Goal: Task Accomplishment & Management: Use online tool/utility

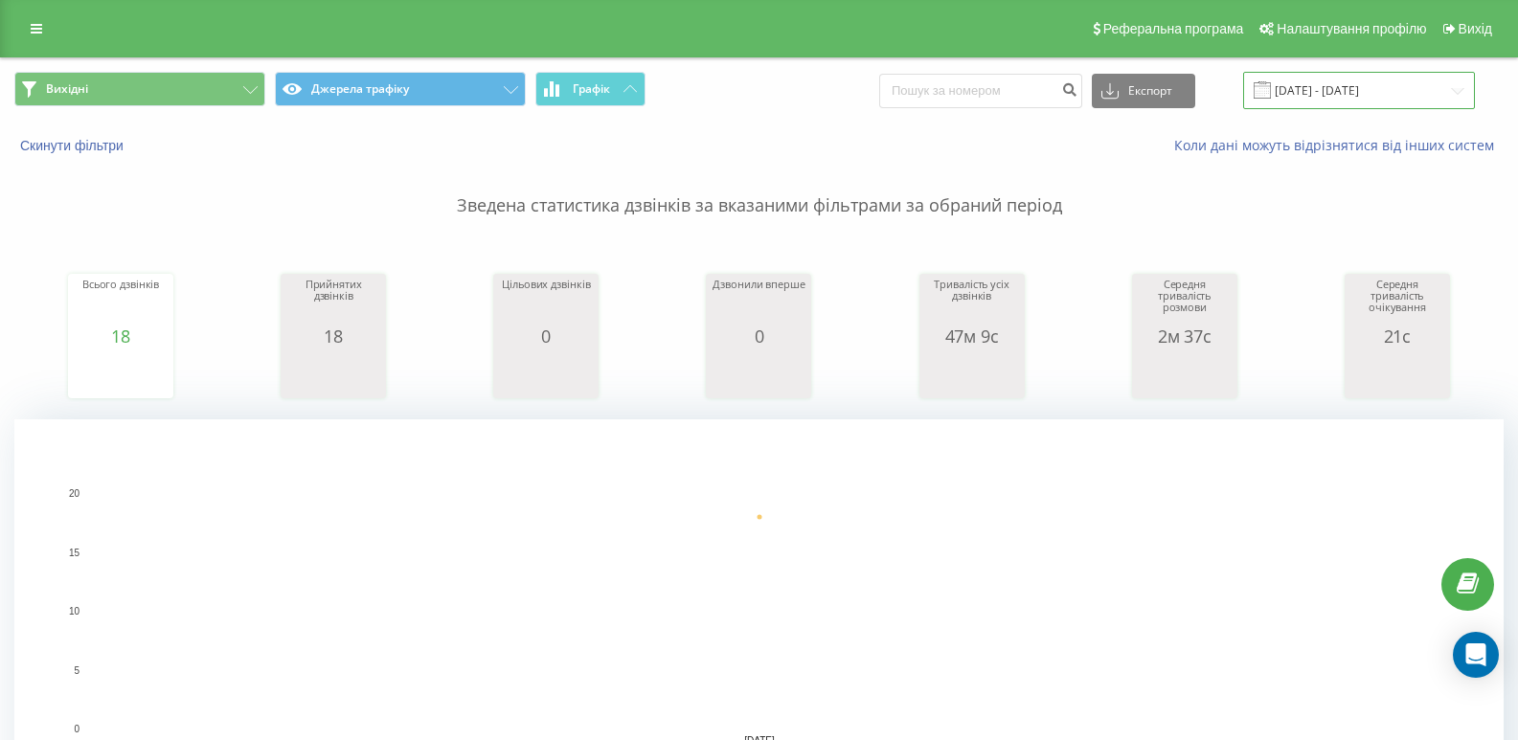
click at [1409, 88] on input "[DATE] - [DATE]" at bounding box center [1359, 90] width 232 height 37
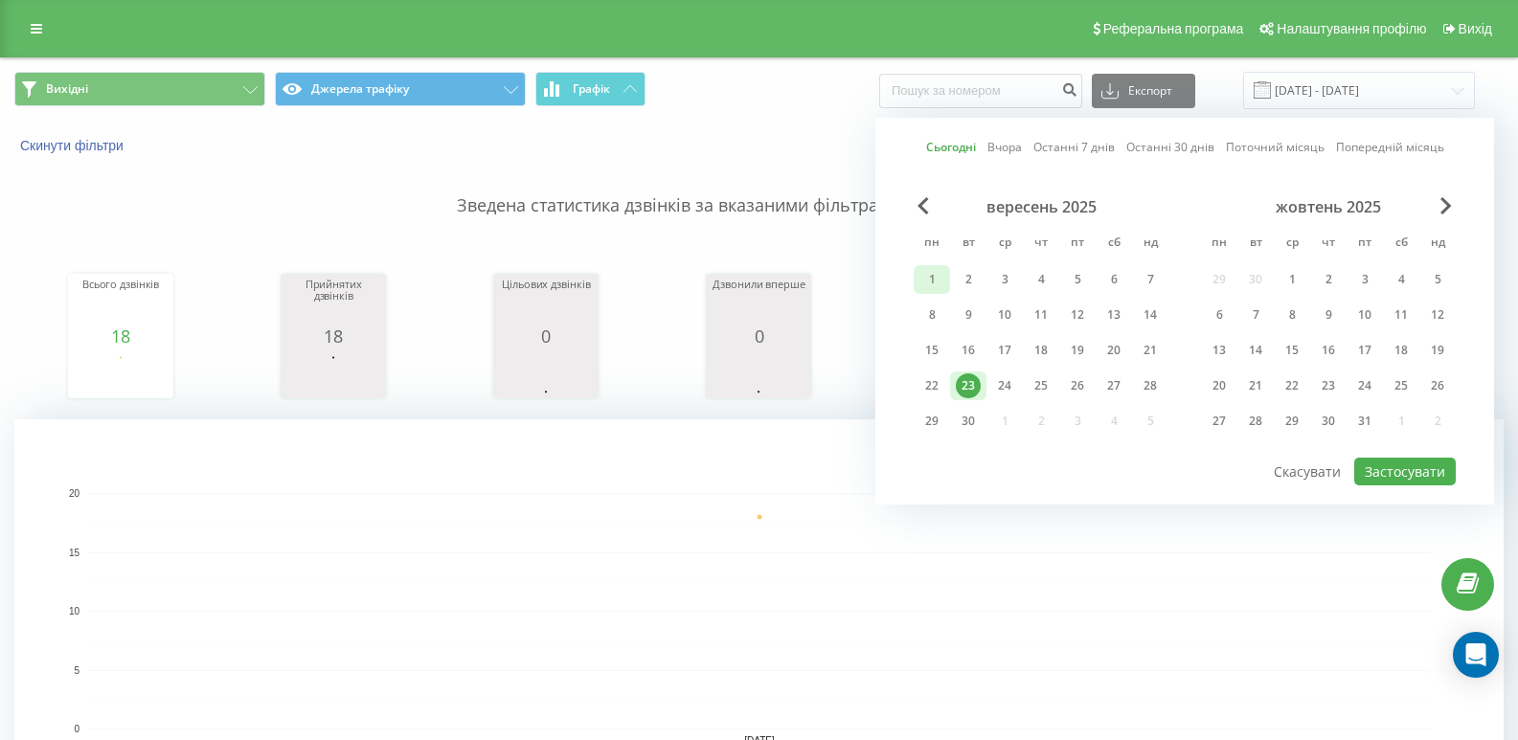
click at [937, 281] on div "1" at bounding box center [932, 279] width 25 height 25
click at [968, 414] on div "30" at bounding box center [968, 421] width 25 height 25
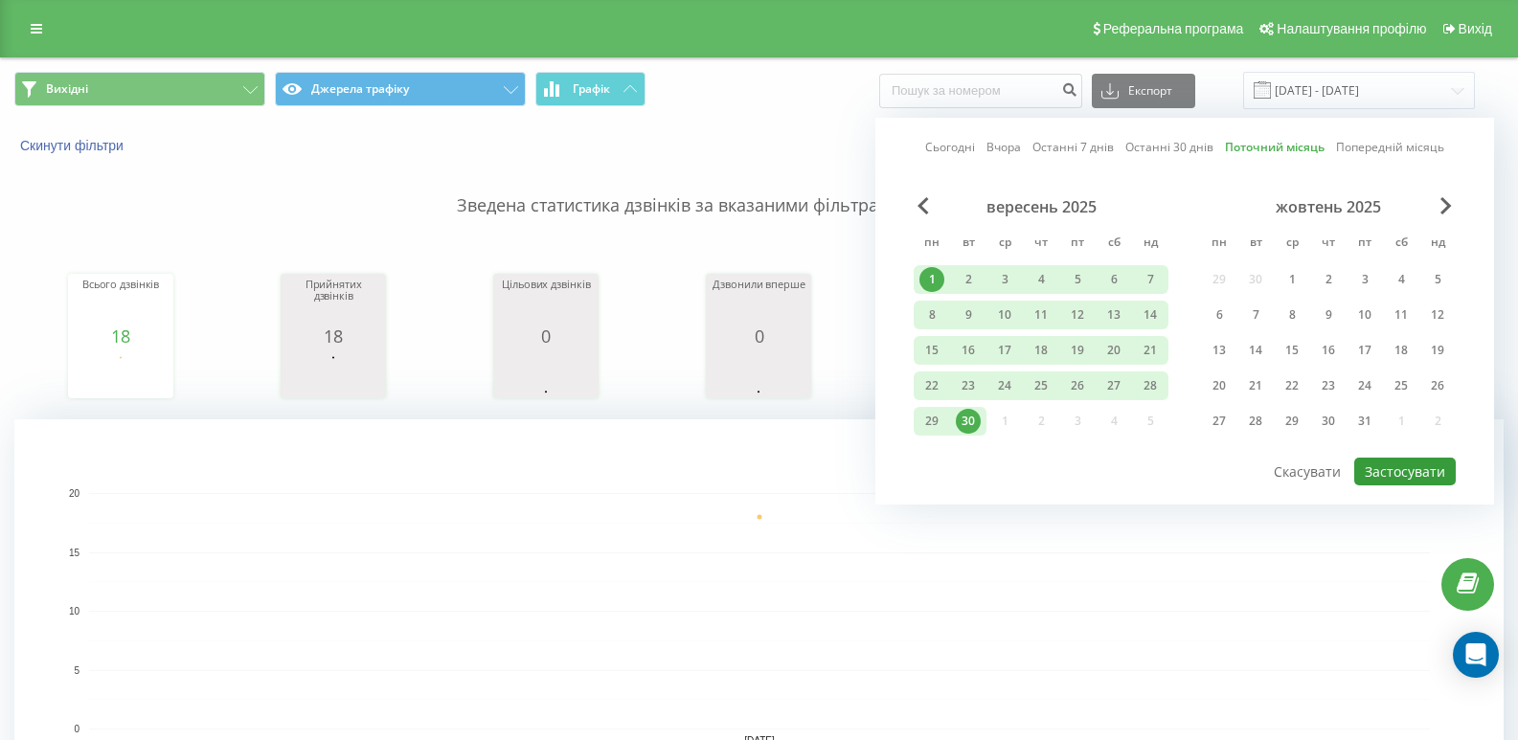
click at [1407, 461] on button "Застосувати" at bounding box center [1405, 472] width 102 height 28
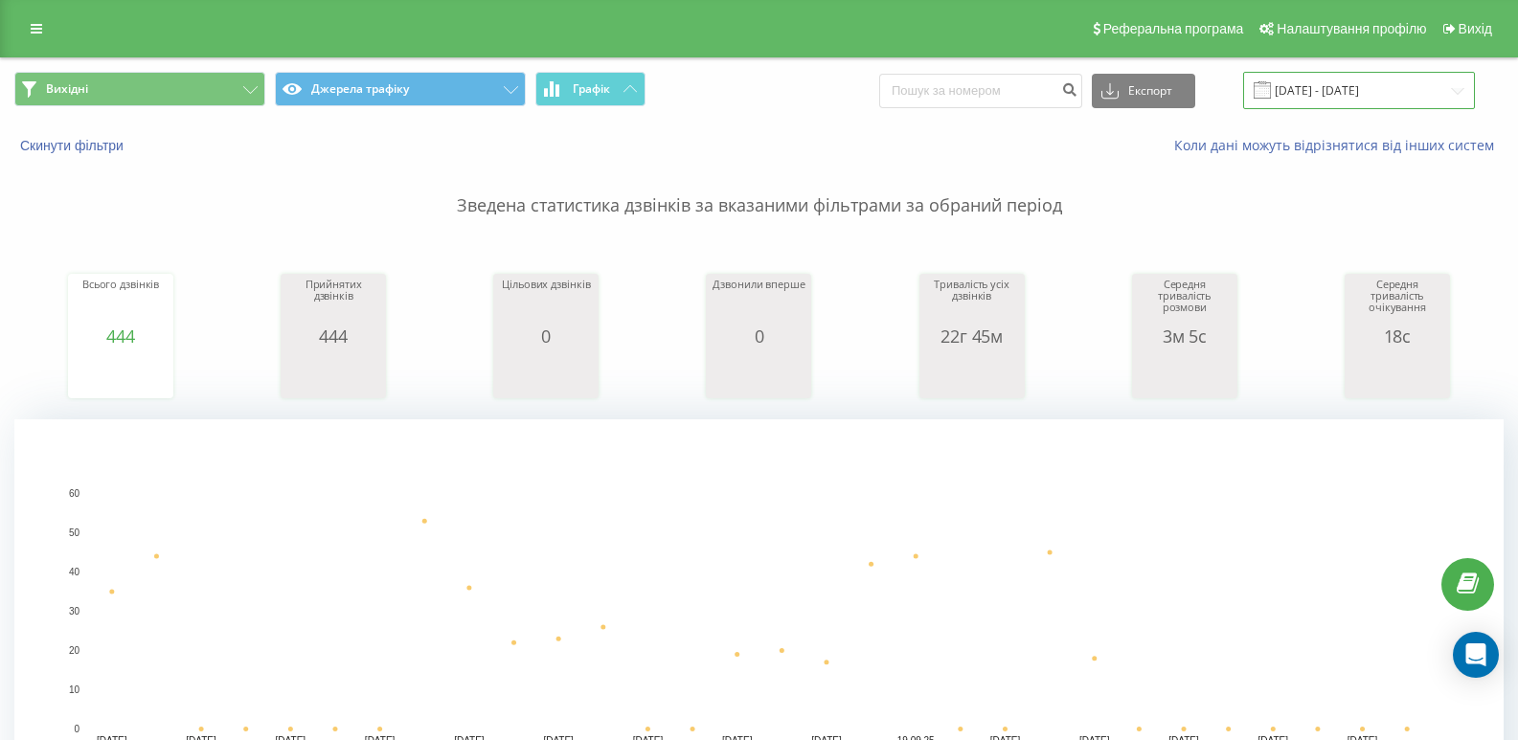
click at [1384, 91] on input "01.09.2025 - 30.09.2025" at bounding box center [1359, 90] width 232 height 37
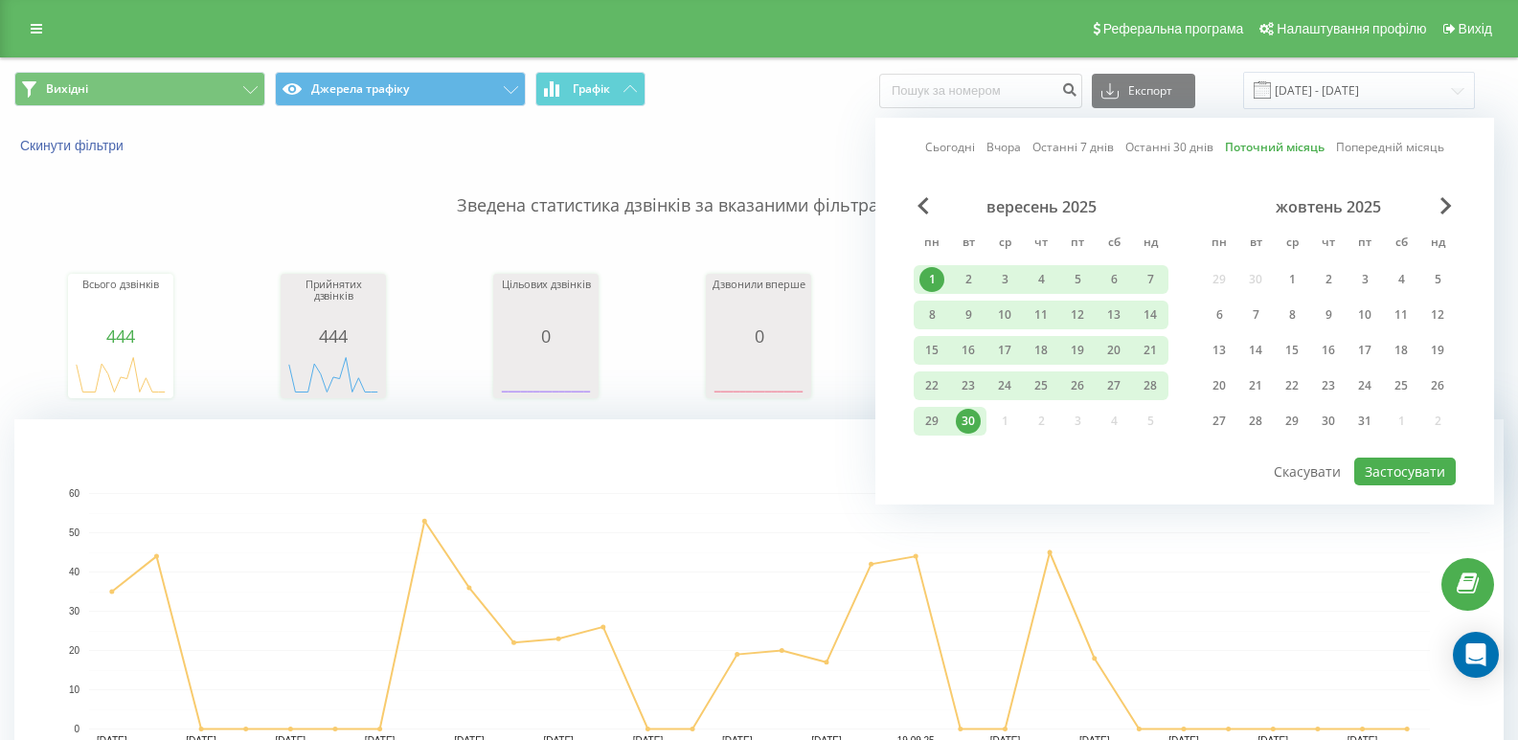
click at [742, 101] on span "Вихідні Джерела трафіку Графік" at bounding box center [379, 90] width 731 height 37
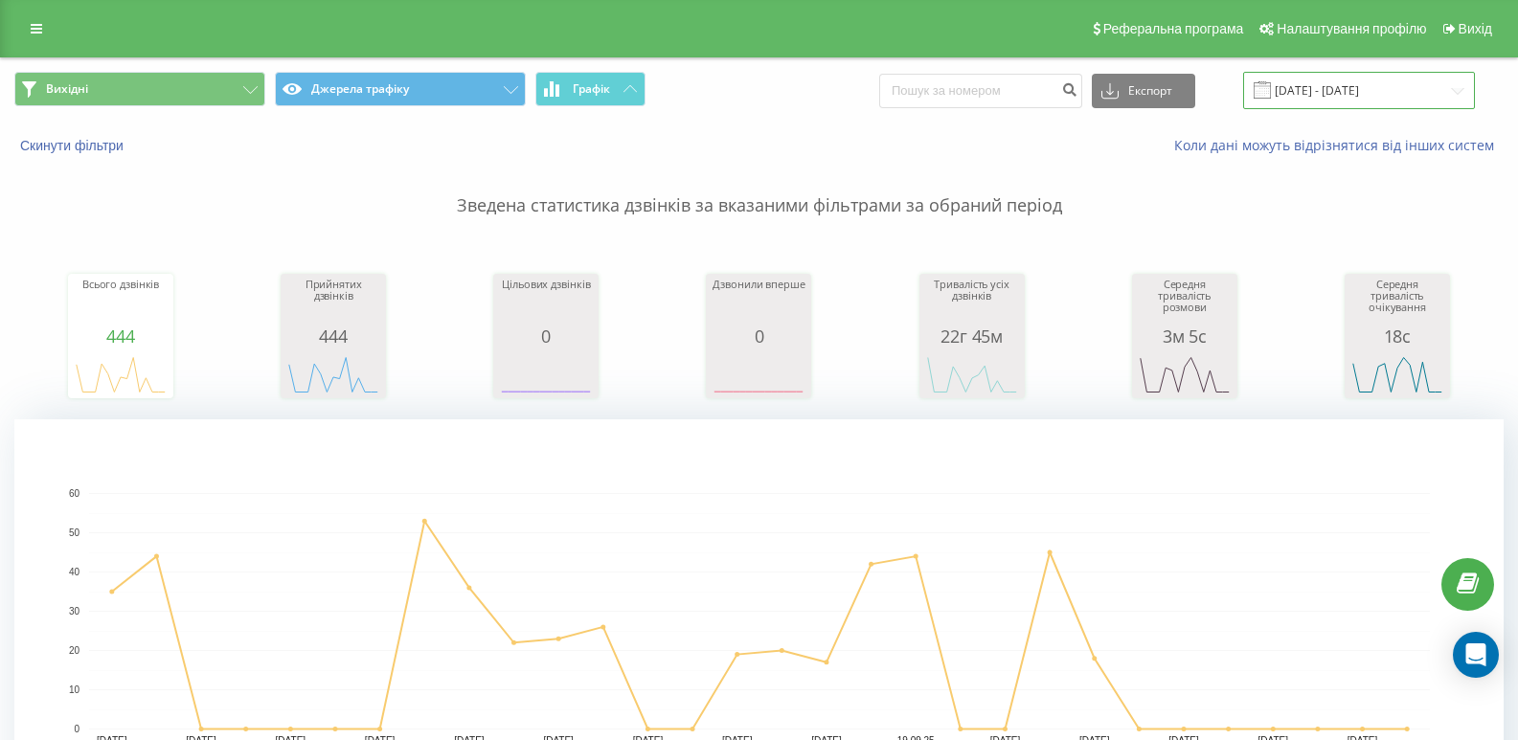
click at [1382, 84] on input "01.09.2025 - 30.09.2025" at bounding box center [1359, 90] width 232 height 37
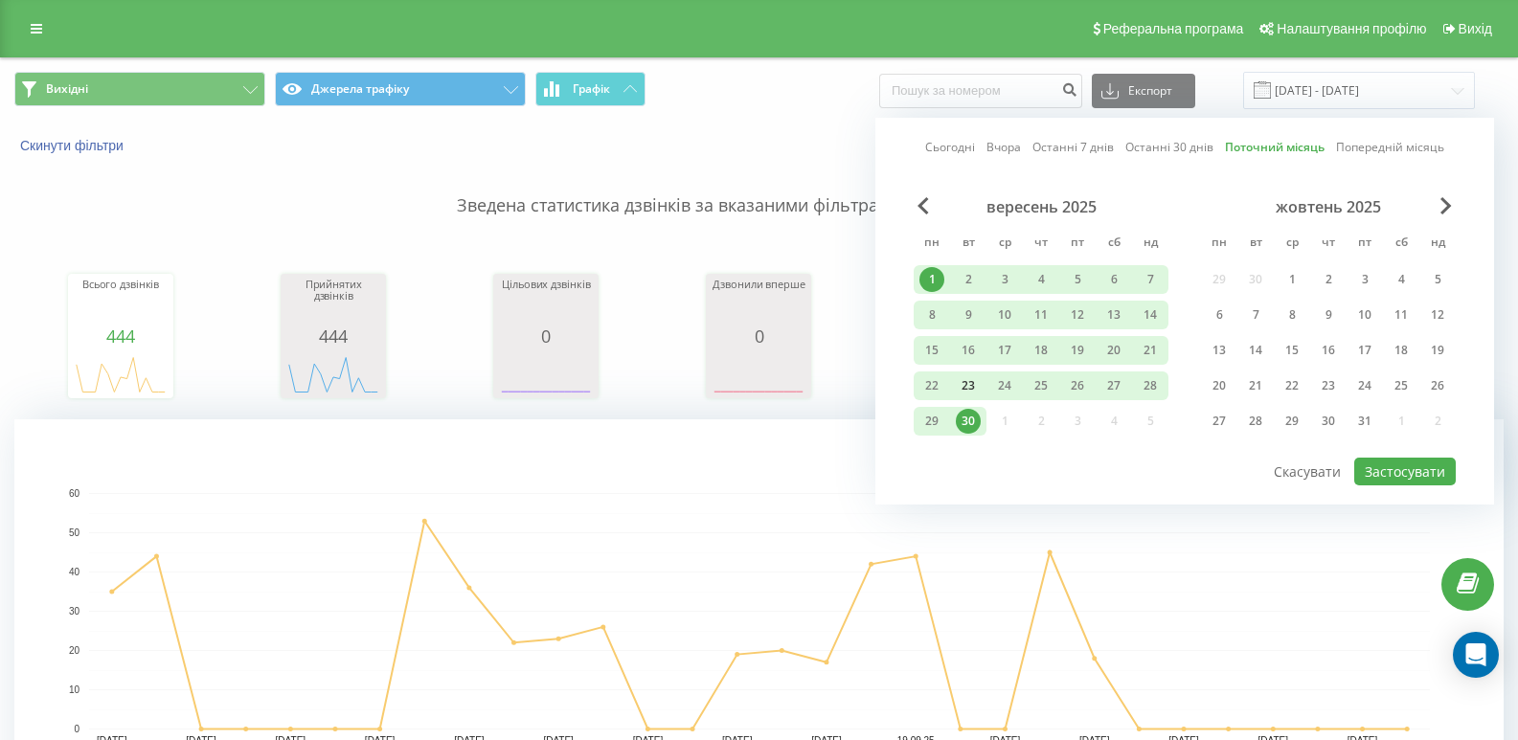
click at [966, 390] on div "23" at bounding box center [968, 386] width 25 height 25
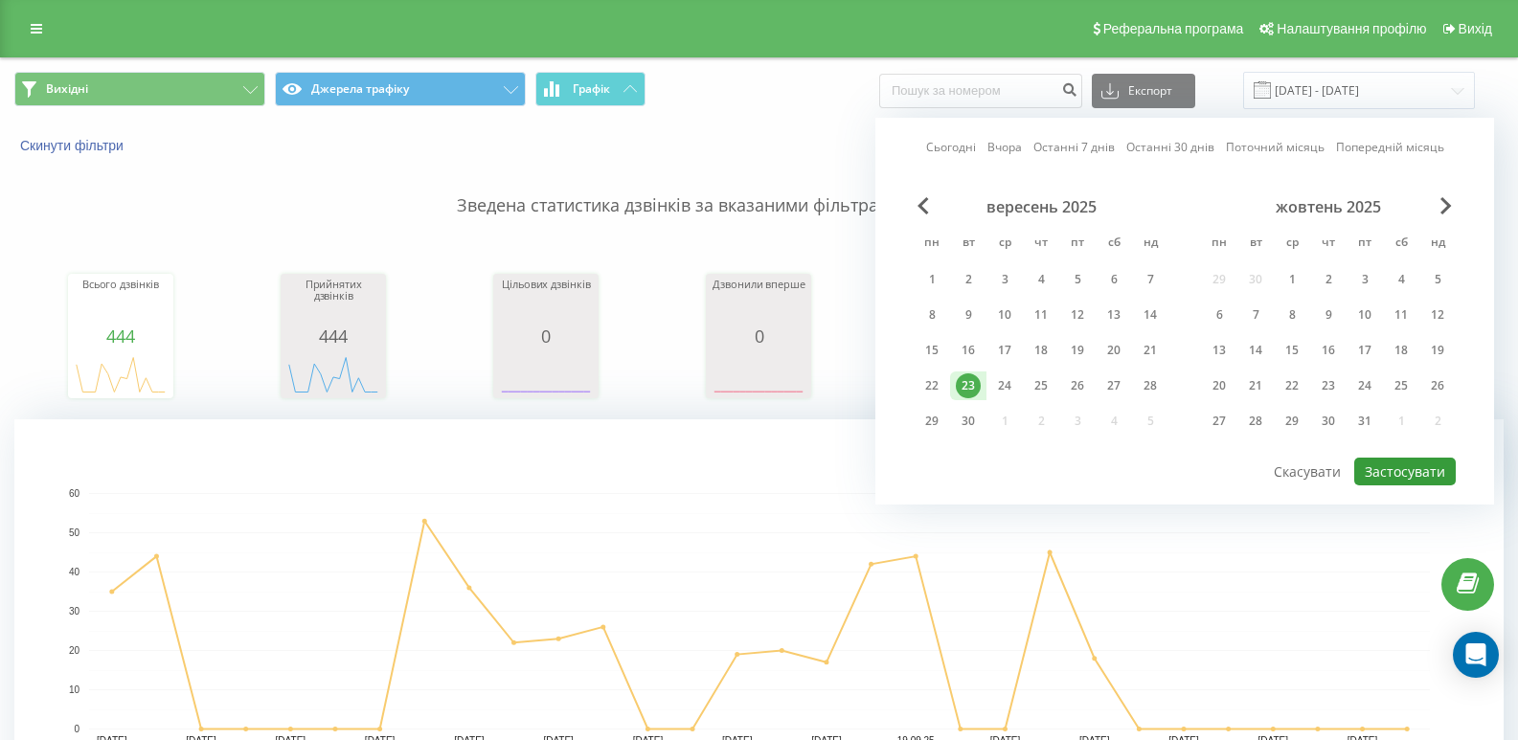
click at [1426, 466] on button "Застосувати" at bounding box center [1405, 472] width 102 height 28
type input "[DATE] - [DATE]"
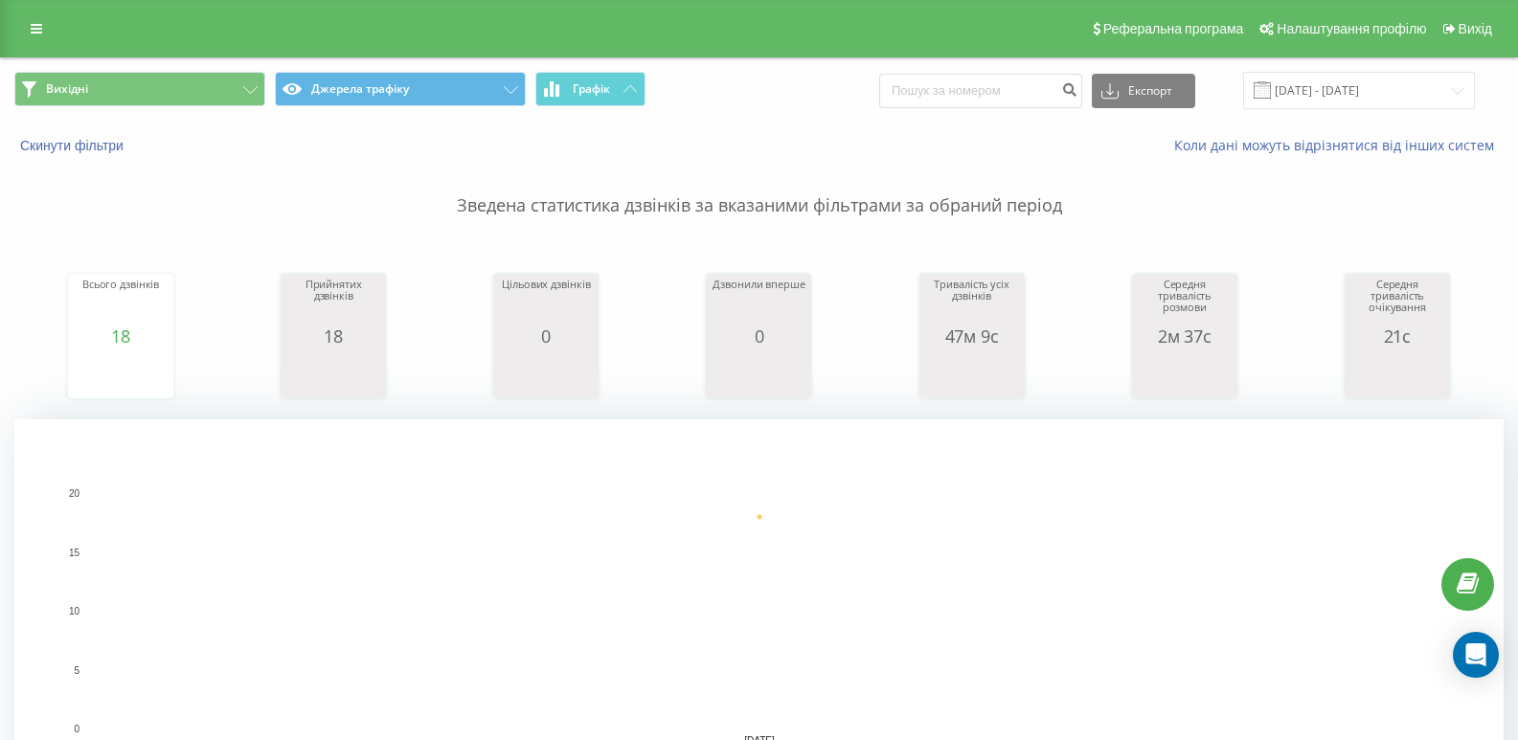
click at [138, 115] on div "Вихідні Джерела трафіку Графік Експорт .csv .xls .xlsx 23.09.2025 - 23.09.2025" at bounding box center [759, 90] width 1516 height 64
click at [146, 101] on button "Вихідні" at bounding box center [139, 89] width 251 height 34
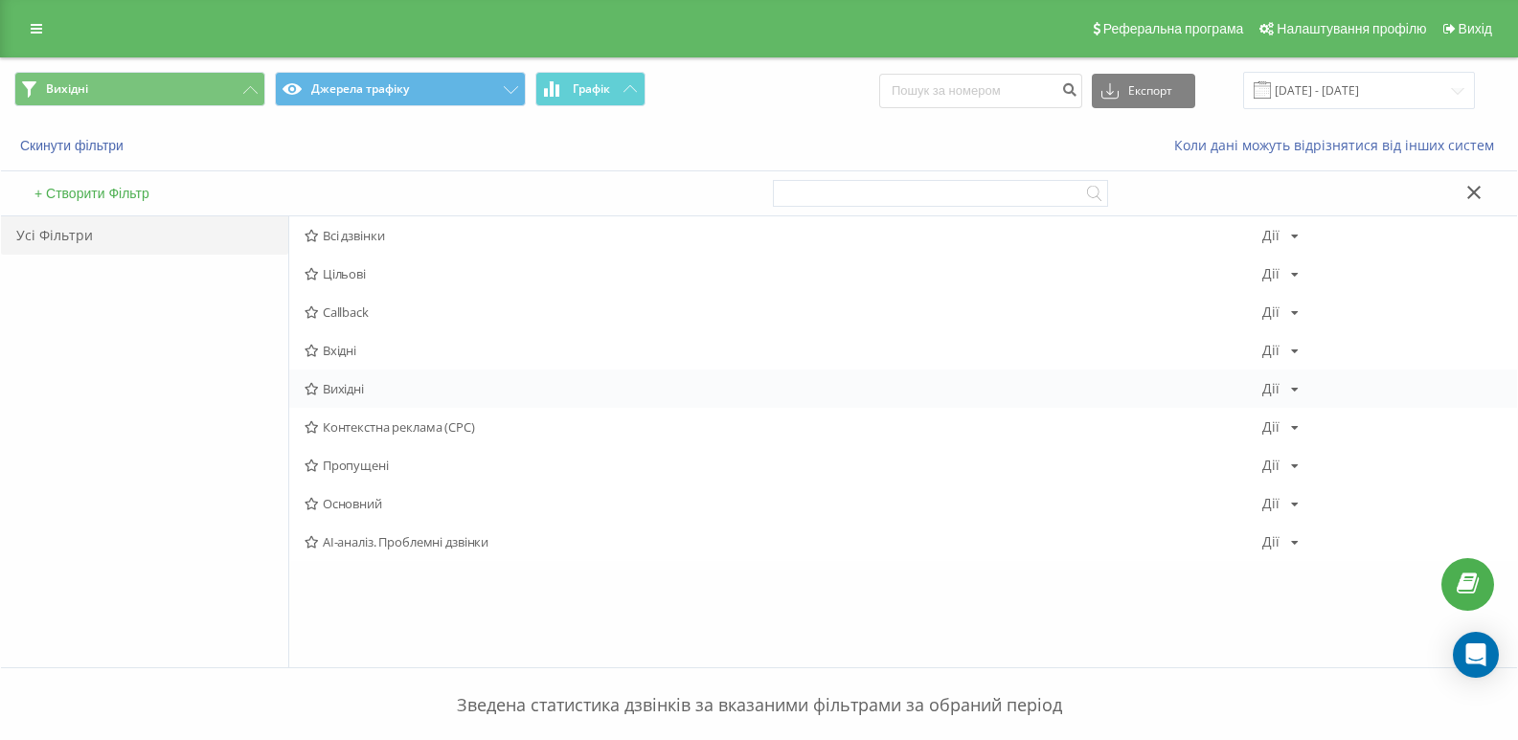
click at [334, 377] on div "Вихідні Дії Редагувати Копіювати Видалити За замовчуванням Поділитися" at bounding box center [903, 389] width 1228 height 38
click at [334, 383] on span "Вихідні" at bounding box center [784, 388] width 958 height 13
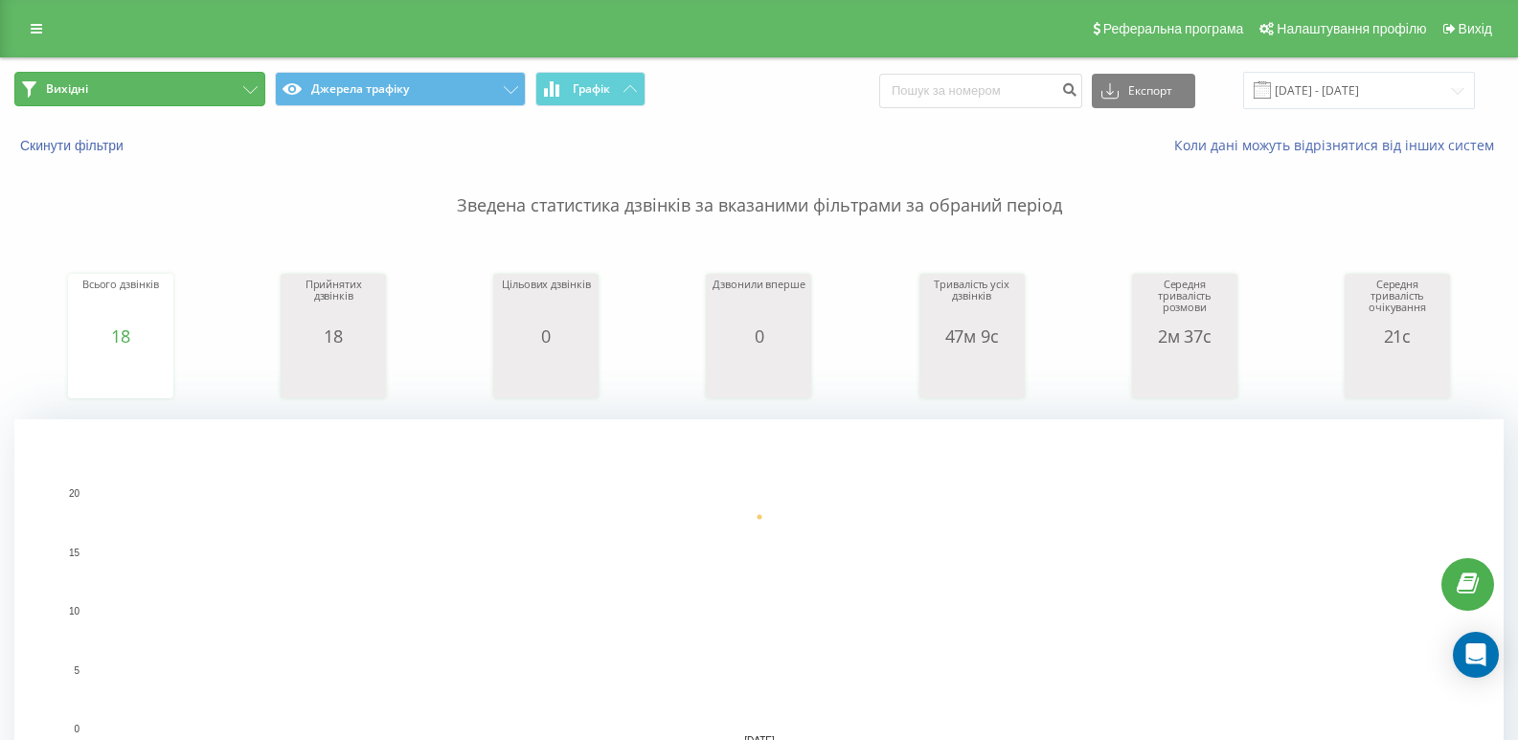
click at [195, 90] on button "Вихідні" at bounding box center [139, 89] width 251 height 34
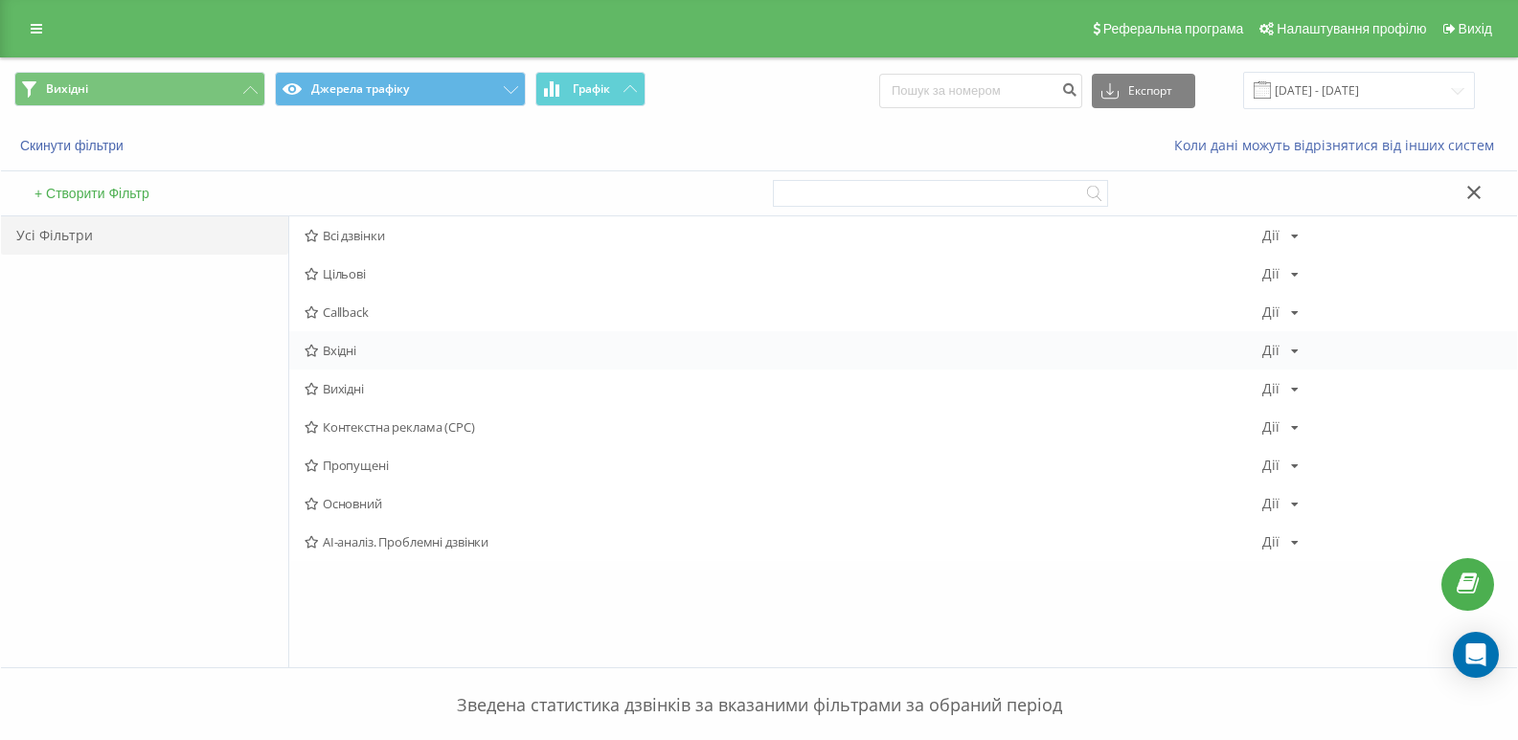
click at [347, 351] on span "Вхідні" at bounding box center [784, 350] width 958 height 13
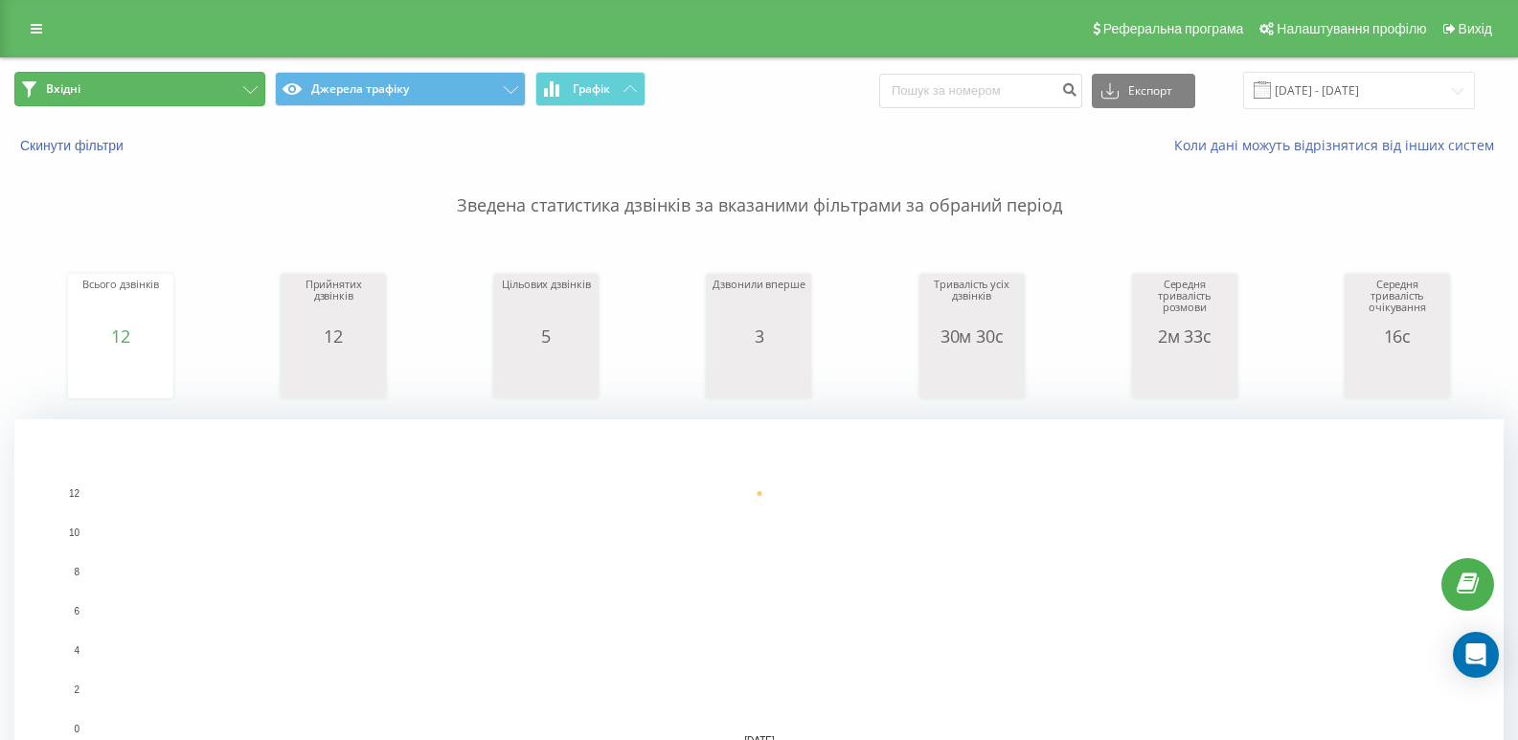
click at [216, 86] on button "Вхідні" at bounding box center [139, 89] width 251 height 34
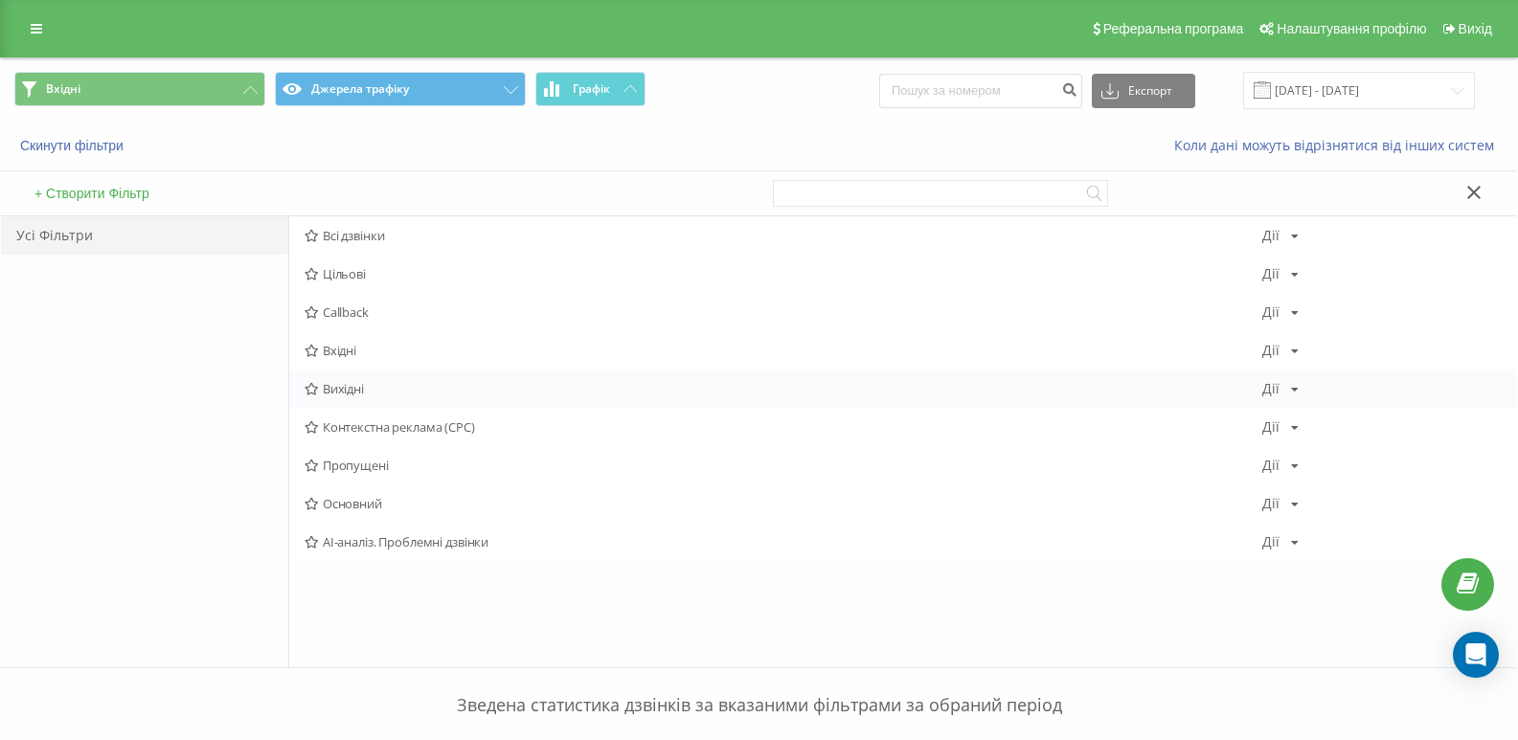
click at [361, 383] on span "Вихідні" at bounding box center [784, 388] width 958 height 13
